Goal: Check status

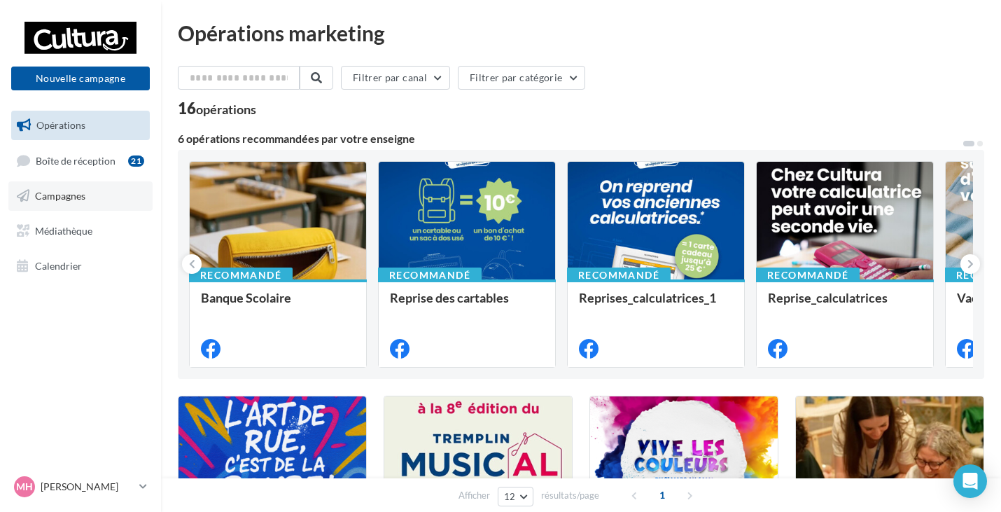
click at [95, 204] on link "Campagnes" at bounding box center [80, 195] width 144 height 29
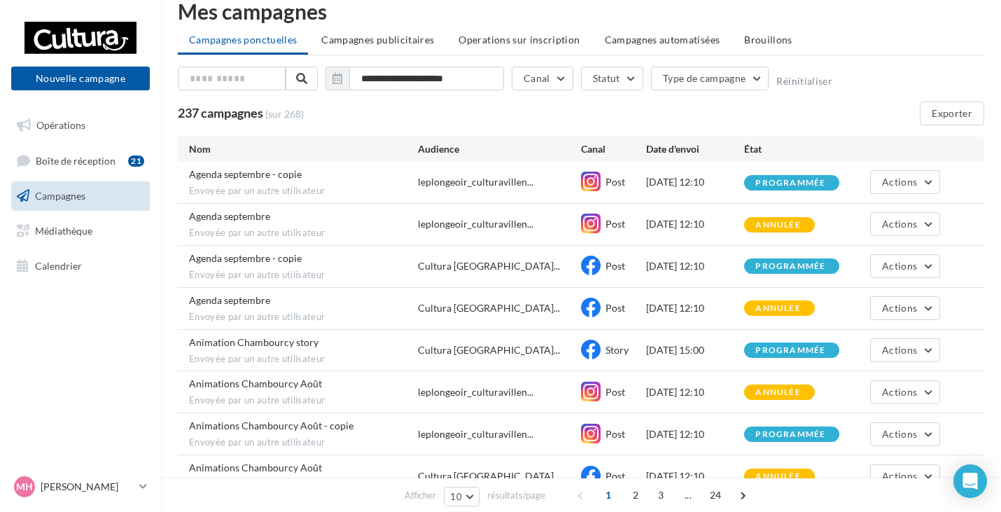
scroll to position [190, 0]
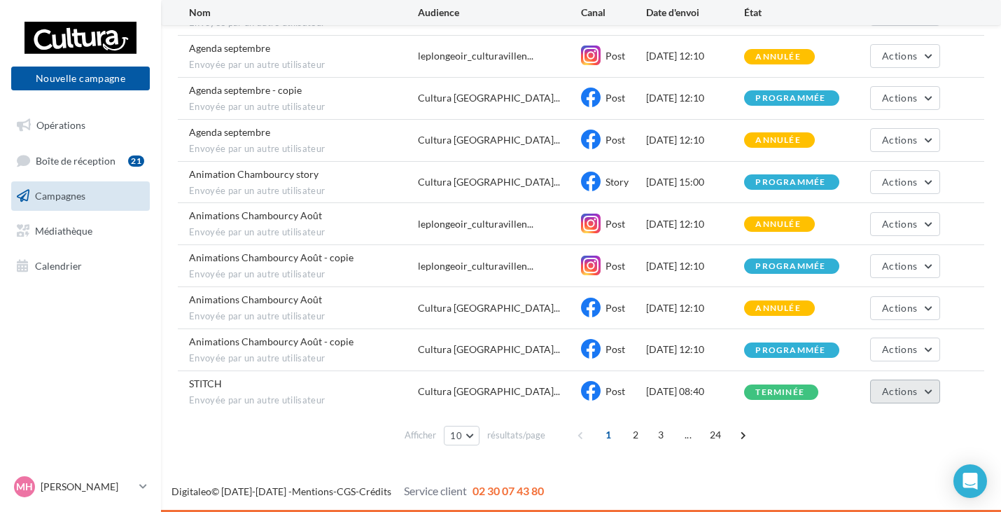
click at [935, 394] on button "Actions" at bounding box center [905, 392] width 70 height 24
click at [877, 415] on button "Voir les résultats" at bounding box center [870, 424] width 140 height 36
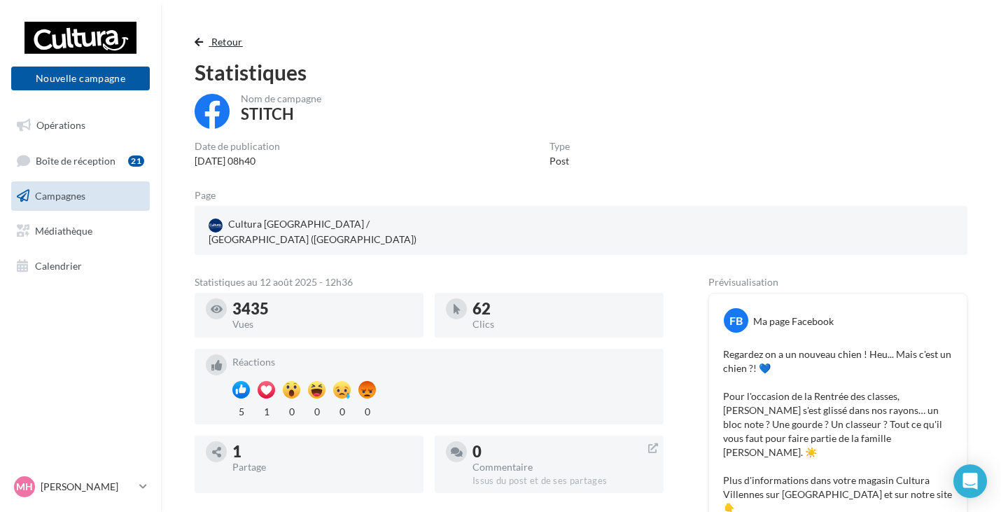
click at [198, 39] on span "button" at bounding box center [199, 42] width 8 height 10
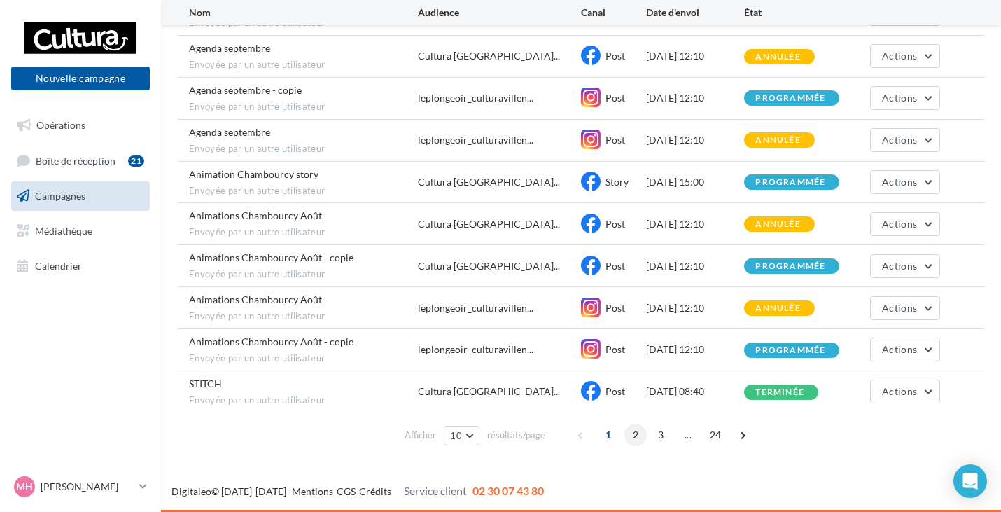
click at [632, 436] on span "2" at bounding box center [636, 435] width 22 height 22
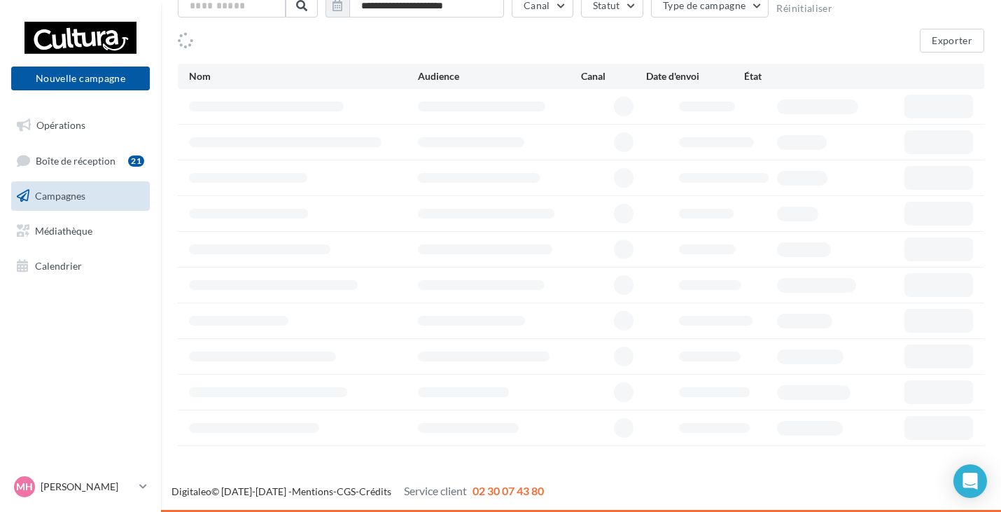
scroll to position [95, 0]
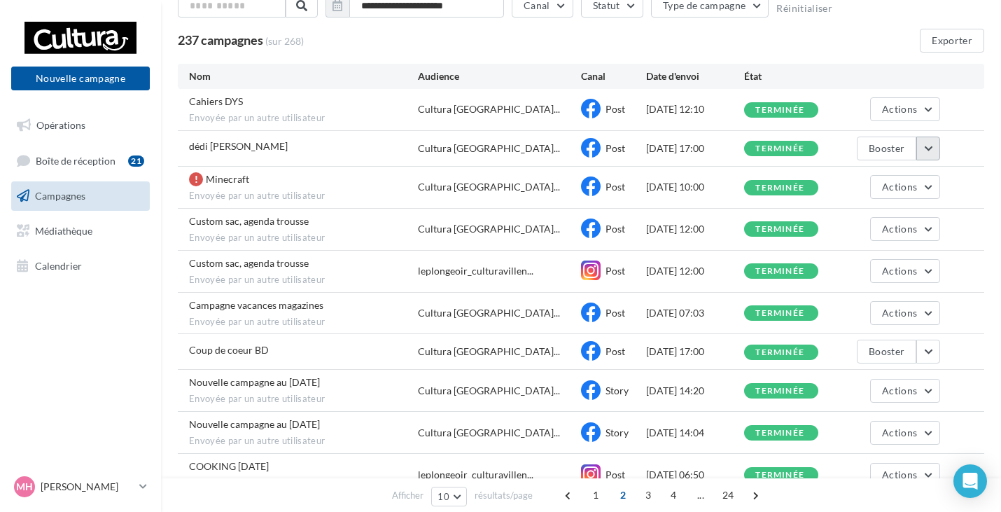
click at [925, 149] on button "button" at bounding box center [929, 149] width 24 height 24
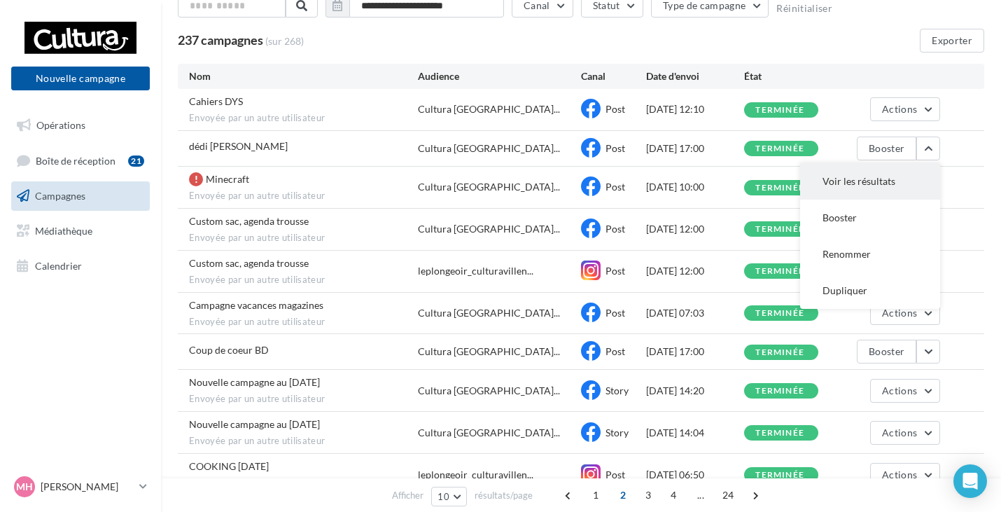
click at [880, 179] on button "Voir les résultats" at bounding box center [870, 181] width 140 height 36
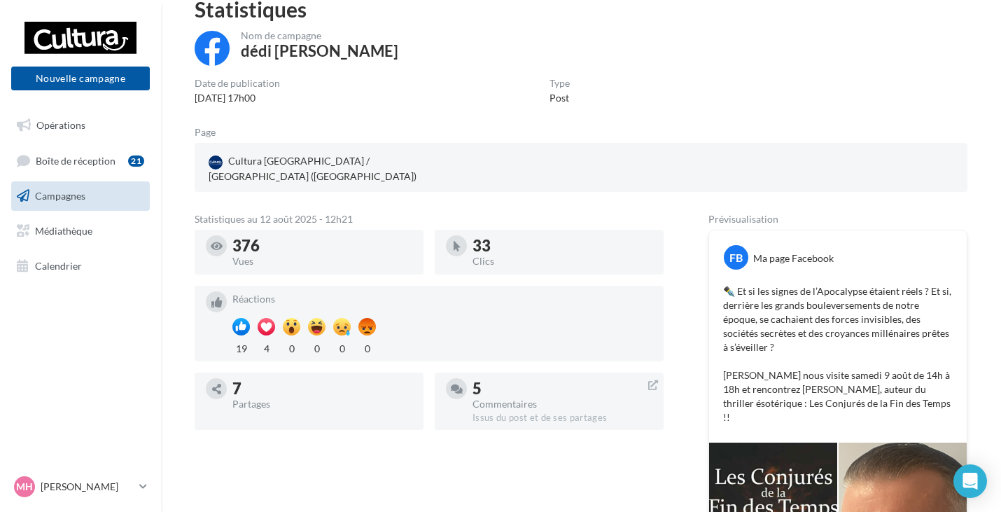
scroll to position [48, 0]
